Goal: Transaction & Acquisition: Book appointment/travel/reservation

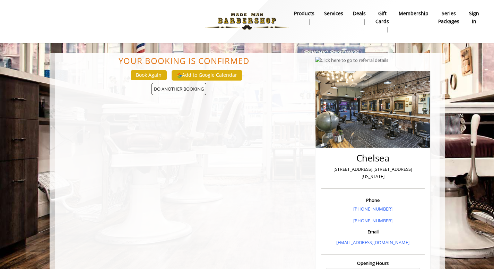
click at [185, 89] on span "DO ANOTHER BOOKING" at bounding box center [178, 89] width 55 height 12
click at [182, 88] on span "DO ANOTHER BOOKING" at bounding box center [178, 89] width 55 height 12
click at [310, 10] on b "products" at bounding box center [304, 14] width 20 height 8
click at [249, 18] on img at bounding box center [246, 21] width 95 height 38
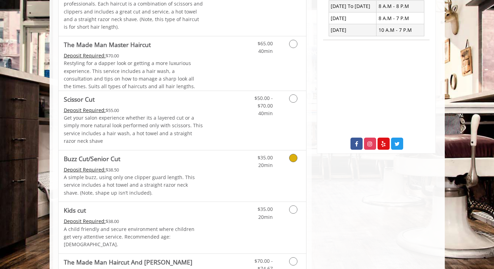
scroll to position [192, 0]
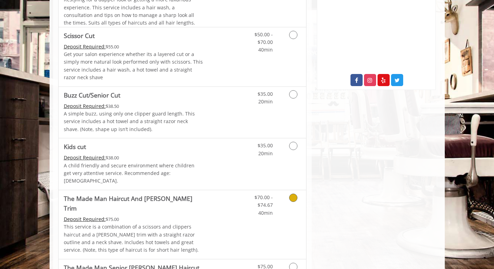
click at [297, 194] on icon "Grooming services" at bounding box center [293, 198] width 8 height 8
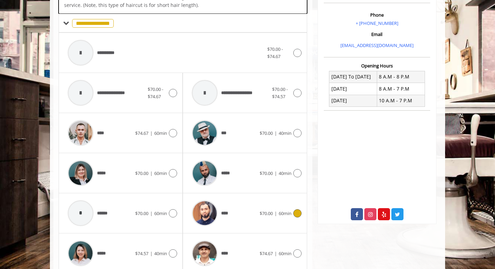
scroll to position [210, 0]
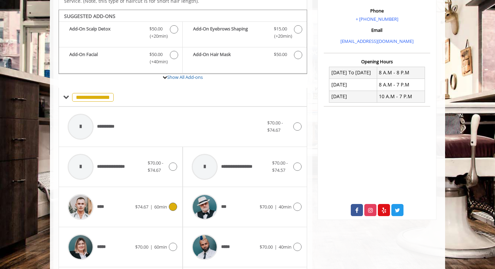
click at [174, 203] on icon at bounding box center [173, 207] width 8 height 8
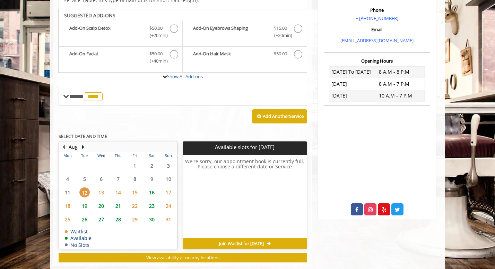
scroll to position [211, 0]
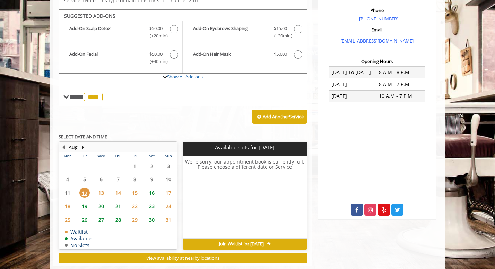
click at [102, 188] on span "13" at bounding box center [101, 193] width 10 height 10
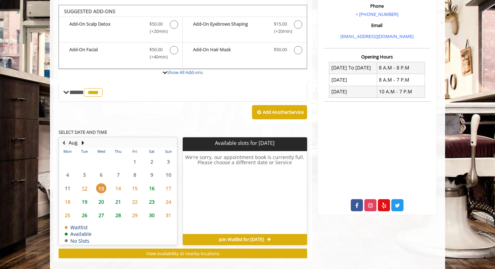
click at [121, 184] on span "14" at bounding box center [118, 189] width 10 height 10
click at [133, 184] on span "15" at bounding box center [135, 189] width 10 height 10
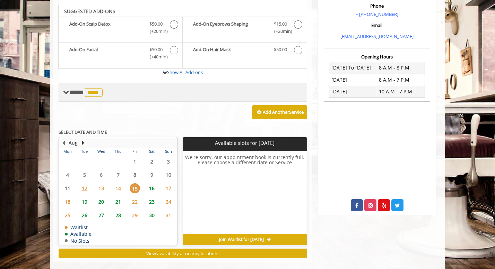
click at [230, 90] on div "**** **** ********" at bounding box center [183, 92] width 248 height 19
